Goal: Information Seeking & Learning: Learn about a topic

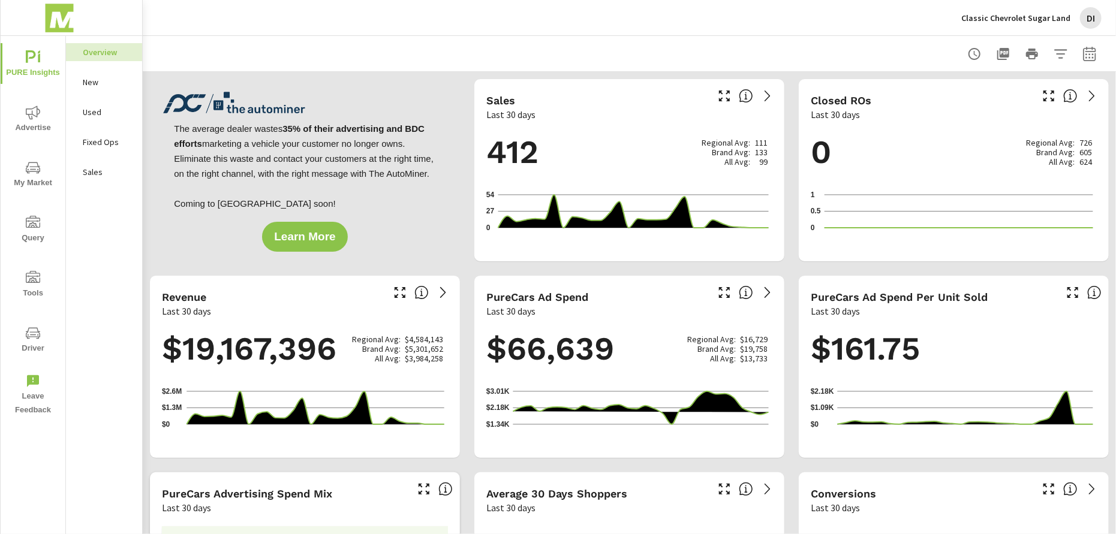
click at [22, 169] on span "My Market" at bounding box center [33, 175] width 58 height 29
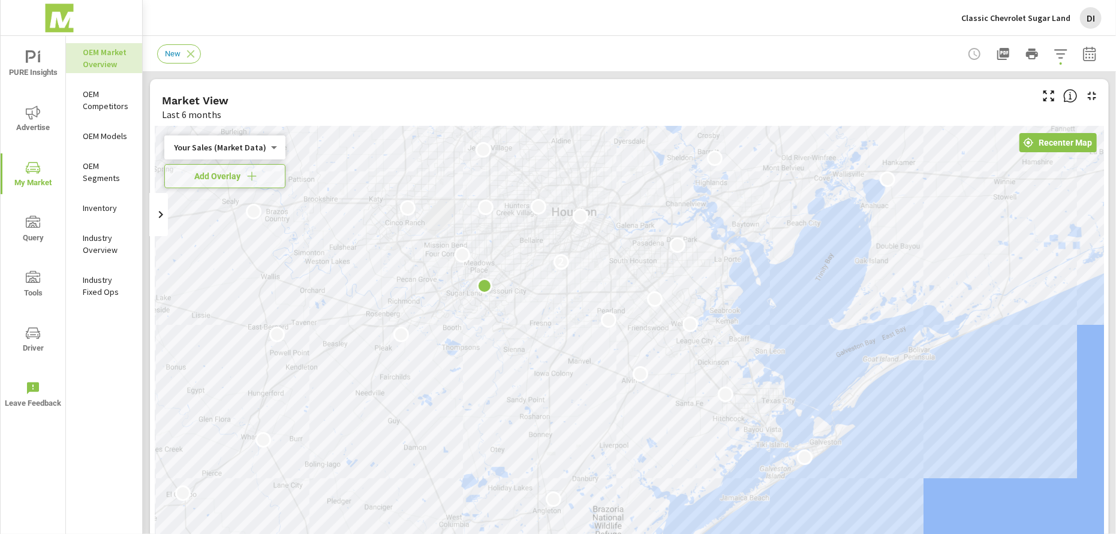
drag, startPoint x: 914, startPoint y: 346, endPoint x: 757, endPoint y: 252, distance: 182.3
click at [757, 252] on div "2" at bounding box center [629, 369] width 949 height 487
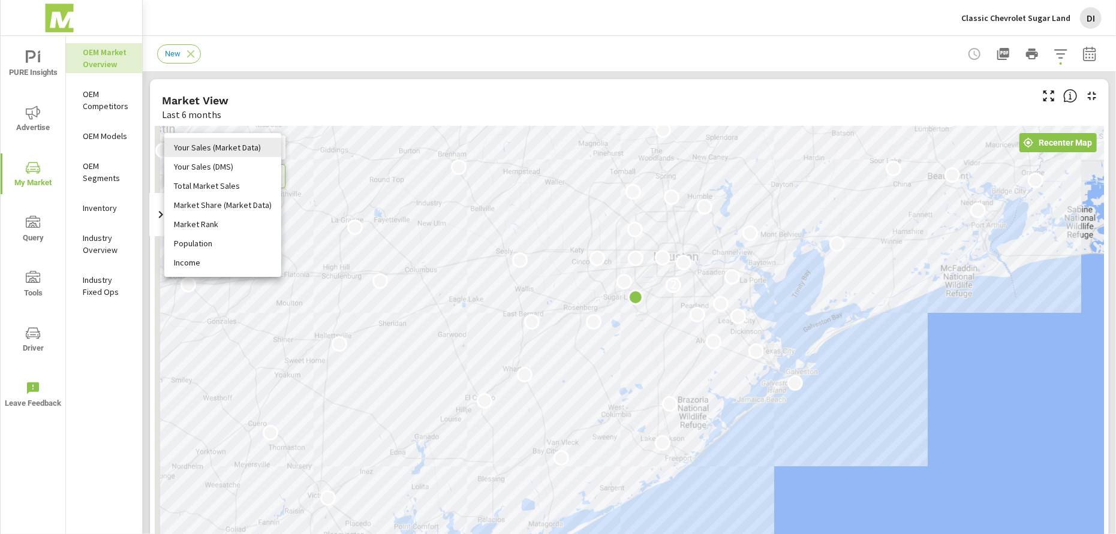
click at [250, 142] on body "PURE Insights Advertise My Market Query Tools Driver Leave Feedback OEM Market …" at bounding box center [558, 267] width 1116 height 534
click at [229, 191] on li "Total Market Sales" at bounding box center [222, 185] width 117 height 19
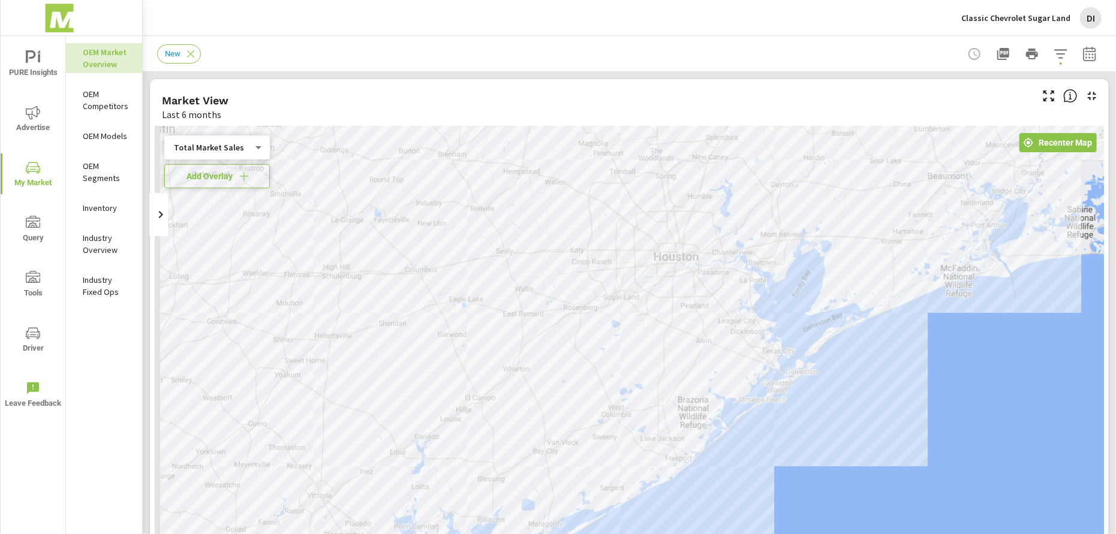
click at [225, 177] on span "Add Overlay" at bounding box center [217, 176] width 95 height 12
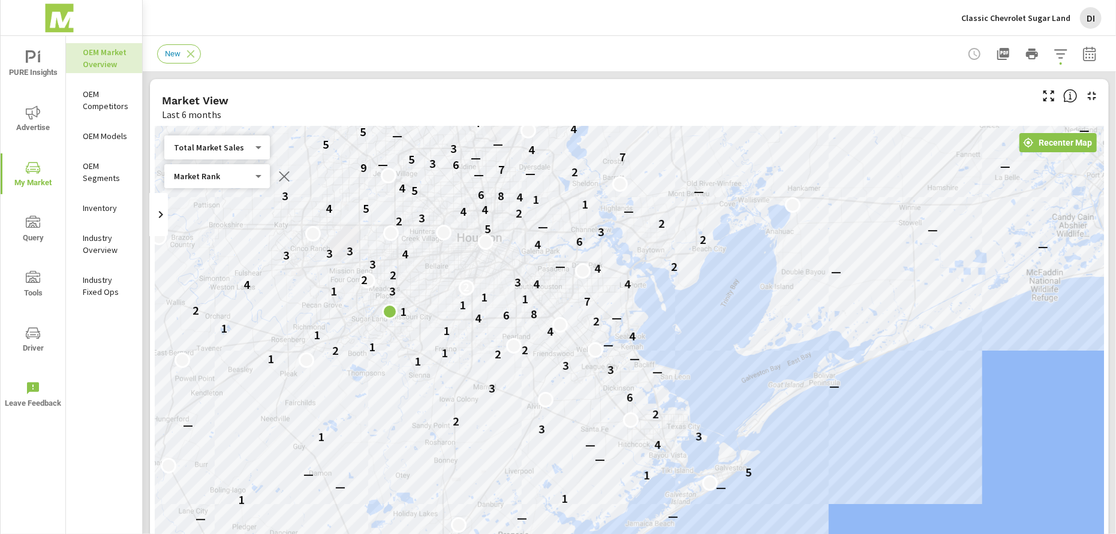
drag, startPoint x: 629, startPoint y: 249, endPoint x: 538, endPoint y: 308, distance: 108.4
click at [538, 308] on div "— — — — — — — 2 — 4 — — 4 4 5 — 2 2 2 5 3 — — — 1 1 4 — — 1 — 5 — — — 4 — 1 3 —…" at bounding box center [629, 369] width 949 height 487
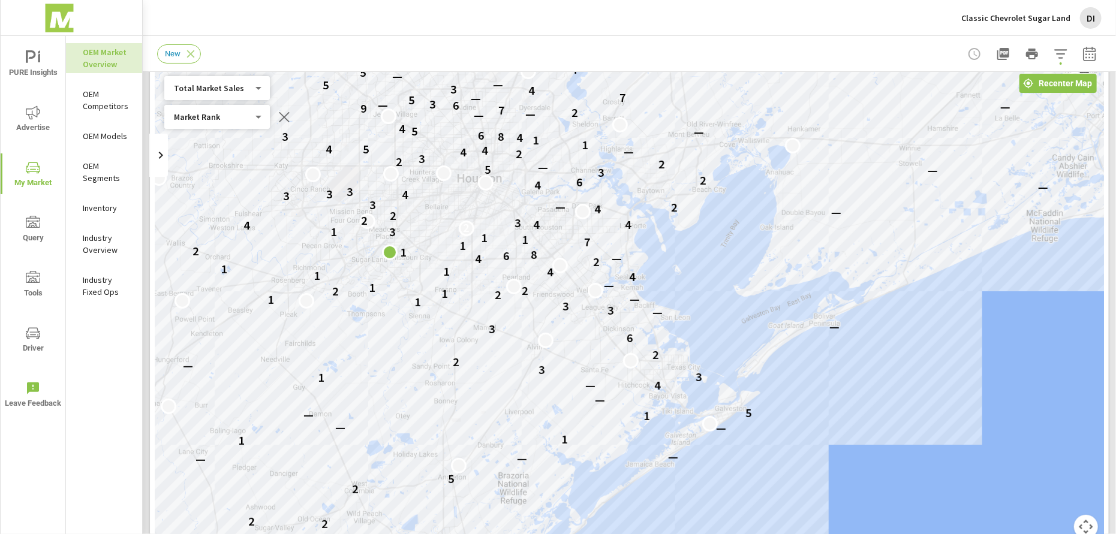
scroll to position [64, 0]
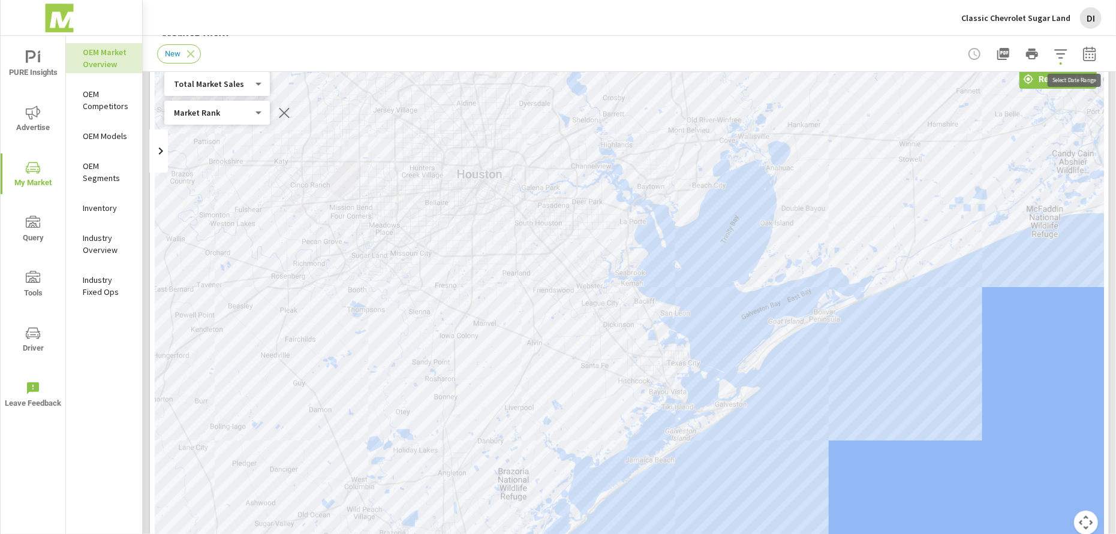
click at [1082, 50] on icon "button" at bounding box center [1089, 54] width 14 height 14
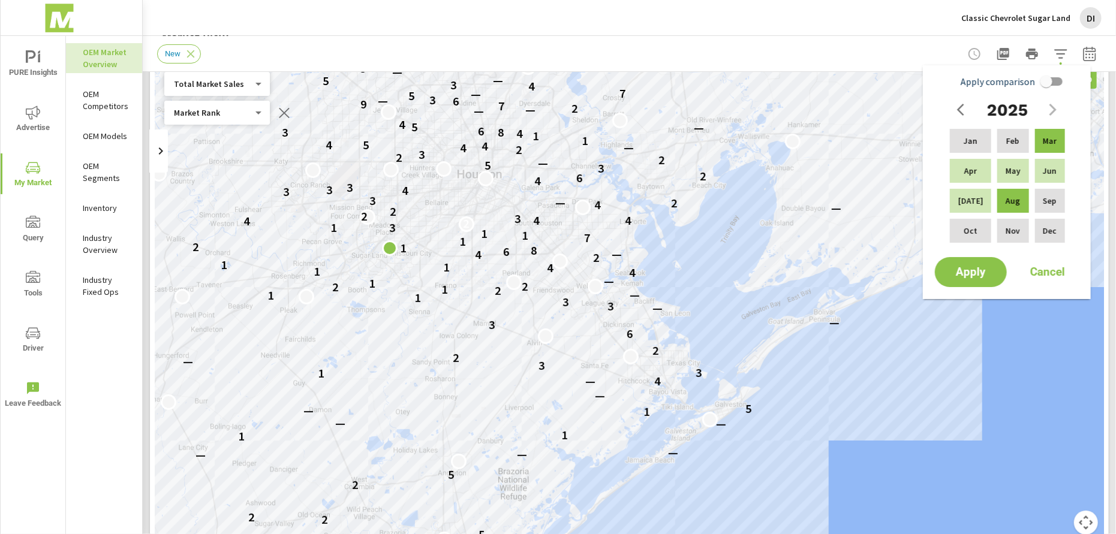
click at [1053, 80] on input "Apply comparison" at bounding box center [1046, 81] width 68 height 23
checkbox input "true"
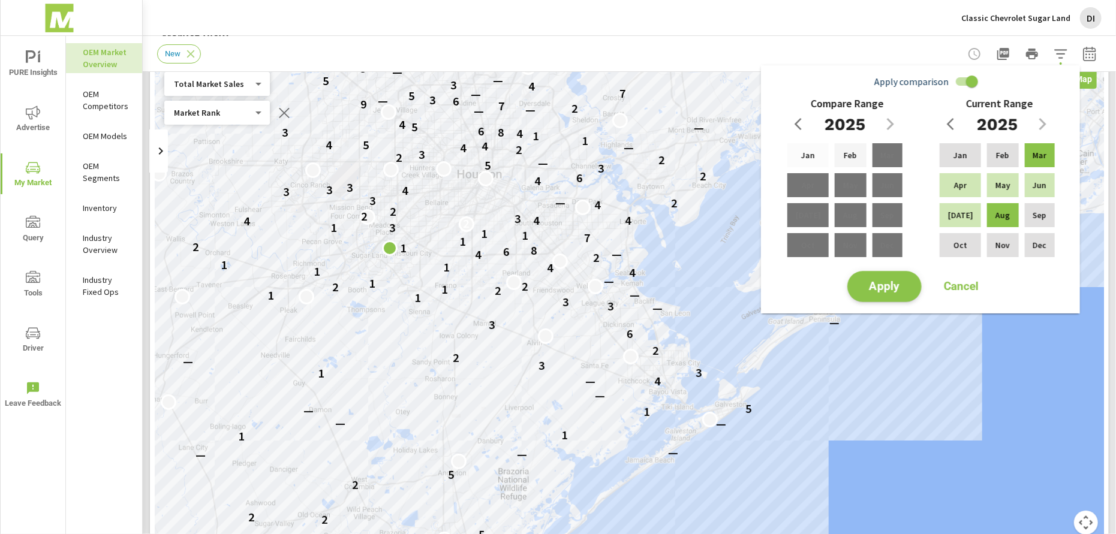
click at [898, 293] on span "Apply" at bounding box center [884, 286] width 49 height 11
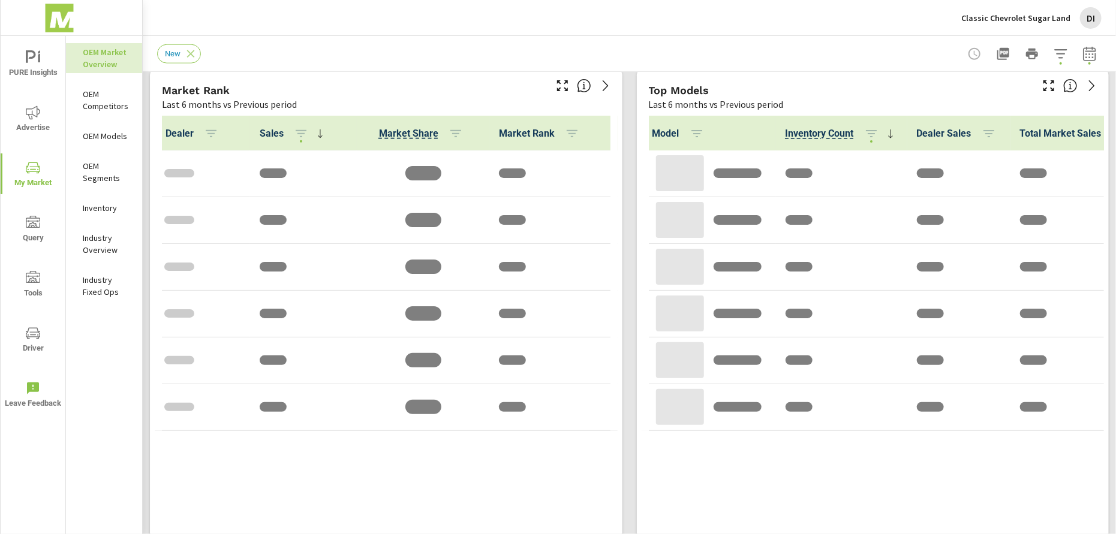
scroll to position [785, 0]
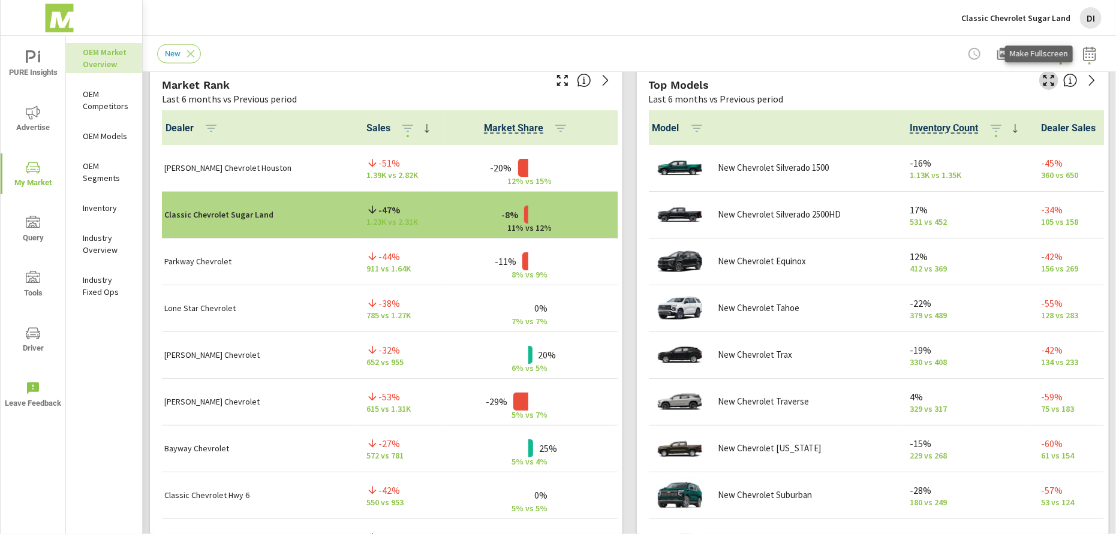
click at [1043, 85] on icon "button" at bounding box center [1048, 80] width 11 height 11
